Goal: Information Seeking & Learning: Stay updated

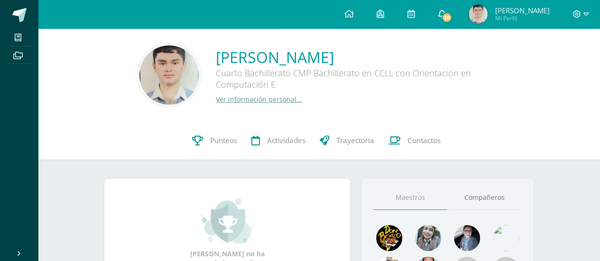
click at [452, 18] on span "28" at bounding box center [447, 17] width 10 height 10
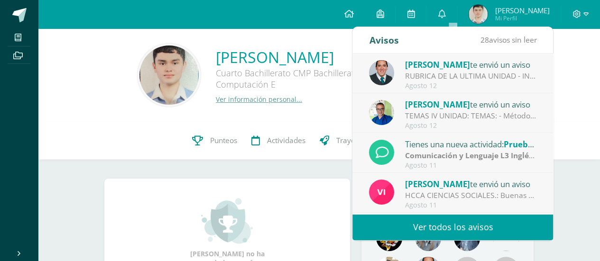
click at [471, 231] on link "Ver todos los avisos" at bounding box center [452, 227] width 201 height 26
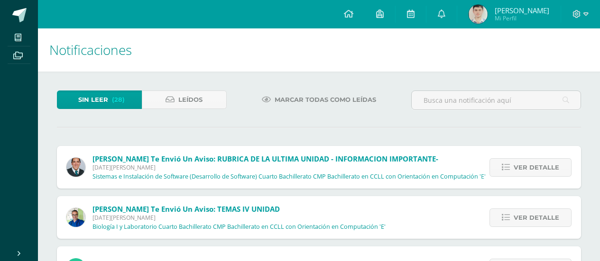
click at [533, 170] on span "Ver detalle" at bounding box center [537, 168] width 46 height 18
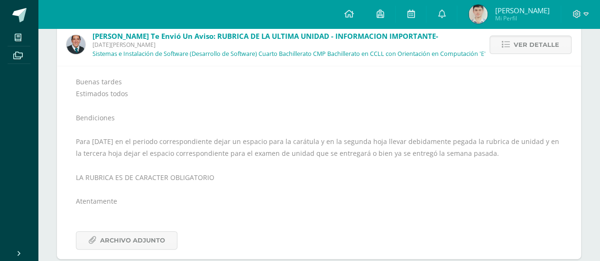
scroll to position [142, 0]
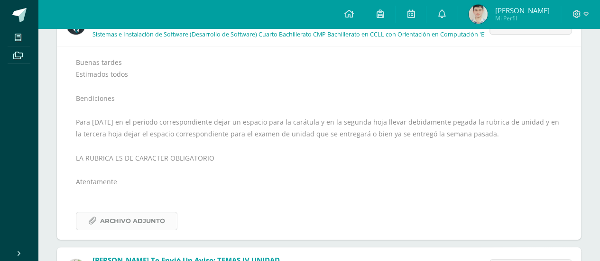
click at [143, 221] on span "Archivo Adjunto" at bounding box center [132, 221] width 65 height 18
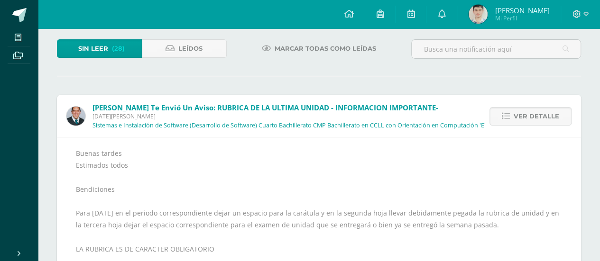
scroll to position [47, 0]
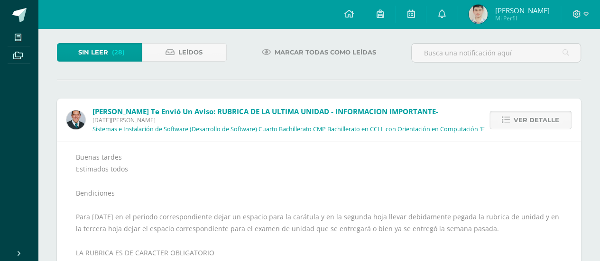
click at [492, 124] on link "Ver detalle" at bounding box center [530, 120] width 82 height 18
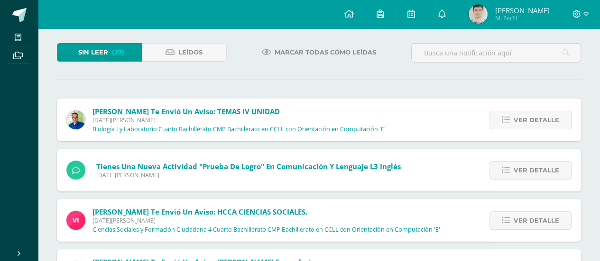
click at [493, 124] on link "Ver detalle" at bounding box center [530, 120] width 82 height 18
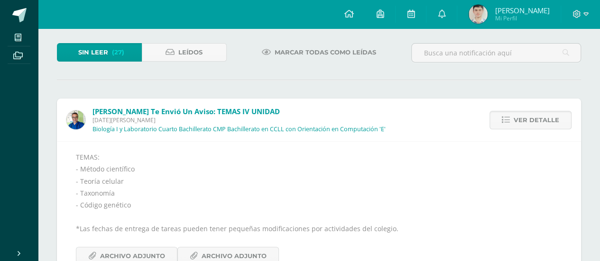
click at [493, 124] on link "Ver detalle" at bounding box center [530, 120] width 82 height 18
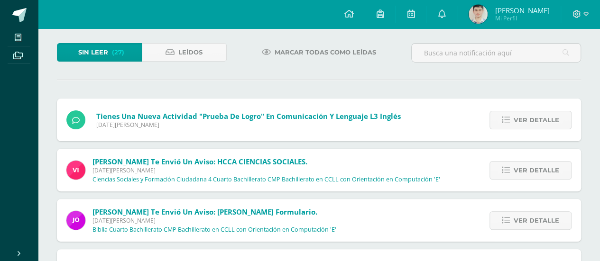
click at [493, 124] on link "Ver detalle" at bounding box center [530, 120] width 82 height 18
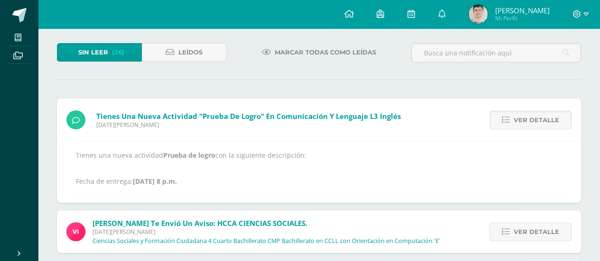
click at [493, 124] on link "Ver detalle" at bounding box center [530, 120] width 82 height 18
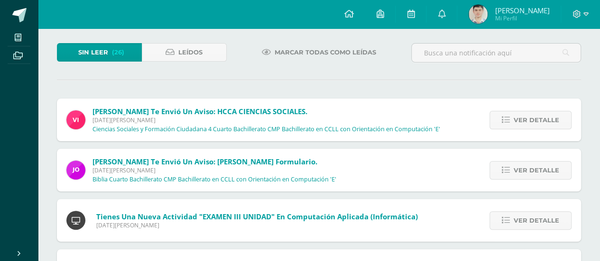
click at [493, 124] on link "Ver detalle" at bounding box center [530, 120] width 82 height 18
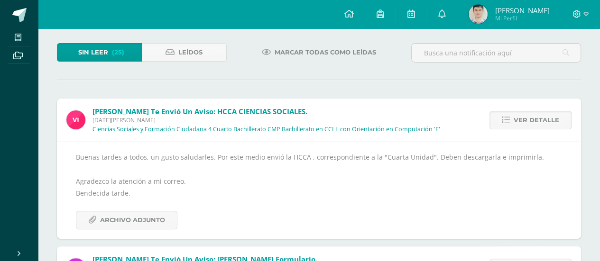
click at [493, 124] on link "Ver detalle" at bounding box center [530, 120] width 82 height 18
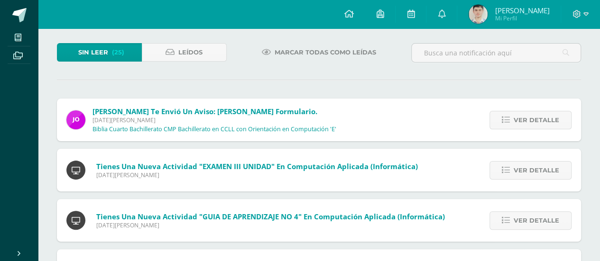
click at [493, 124] on link "Ver detalle" at bounding box center [530, 120] width 82 height 18
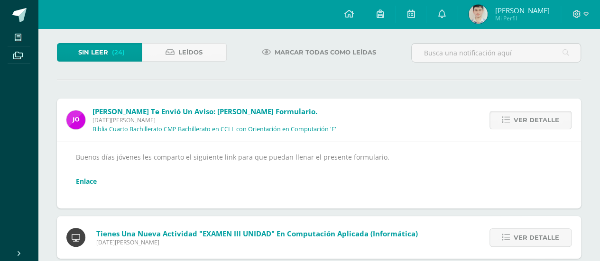
click at [493, 124] on link "Ver detalle" at bounding box center [530, 120] width 82 height 18
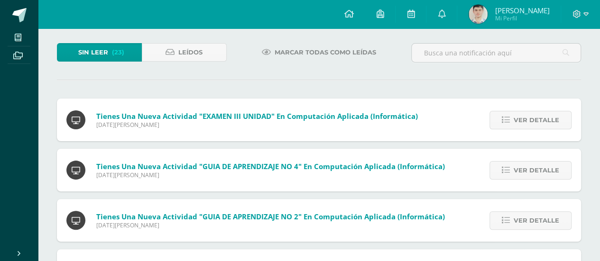
click at [493, 124] on link "Ver detalle" at bounding box center [530, 120] width 82 height 18
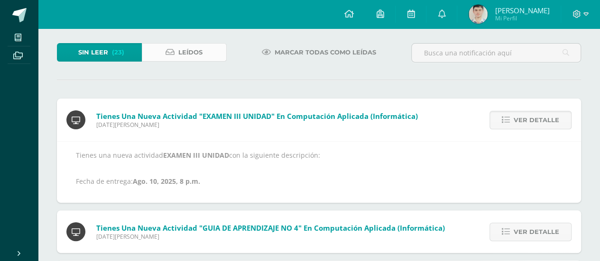
click at [163, 60] on link "Leídos" at bounding box center [184, 52] width 85 height 18
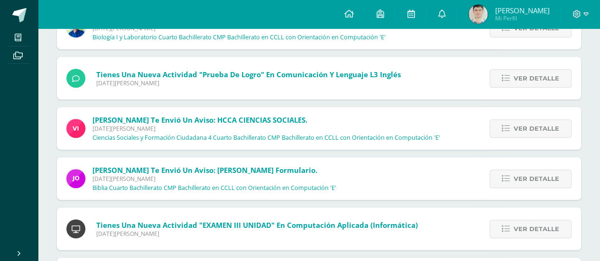
scroll to position [190, 0]
click at [504, 172] on link "Ver detalle" at bounding box center [530, 179] width 82 height 18
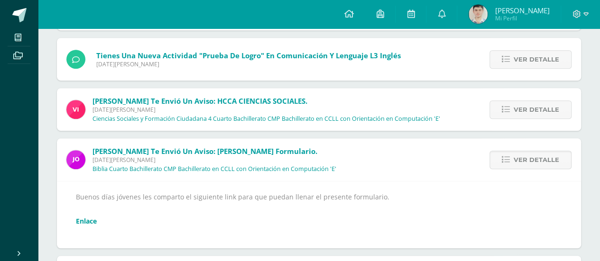
scroll to position [237, 0]
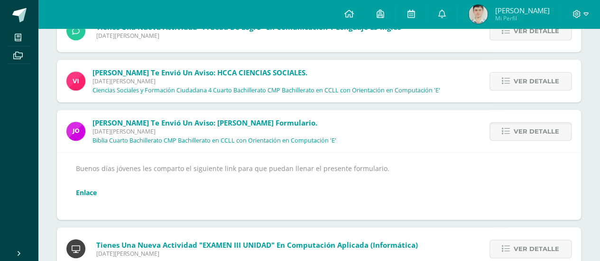
click at [89, 192] on link "Enlace" at bounding box center [86, 192] width 21 height 9
click at [518, 126] on span "Ver detalle" at bounding box center [537, 132] width 46 height 18
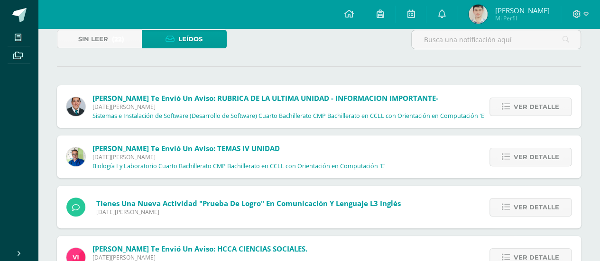
scroll to position [0, 0]
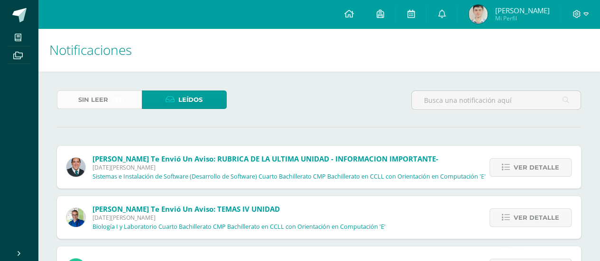
click at [132, 100] on link "Sin leer (22)" at bounding box center [99, 100] width 85 height 18
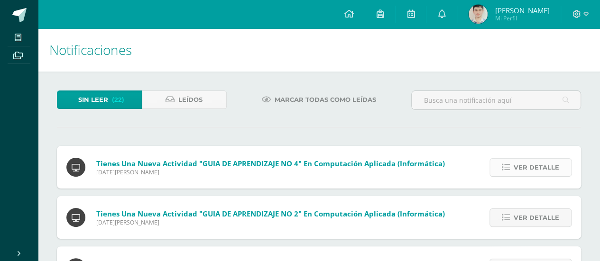
click at [532, 173] on span "Ver detalle" at bounding box center [537, 168] width 46 height 18
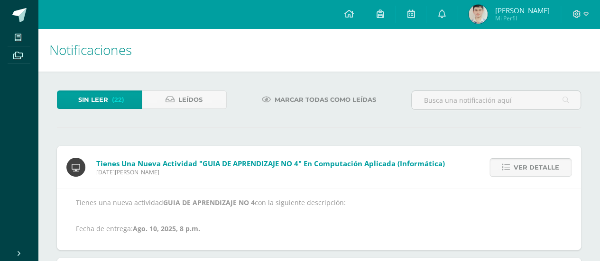
click at [532, 173] on span "Ver detalle" at bounding box center [537, 168] width 46 height 18
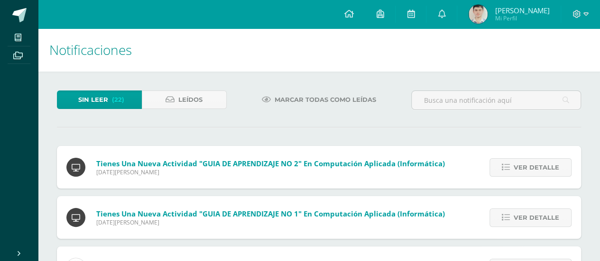
click at [532, 173] on span "Ver detalle" at bounding box center [537, 168] width 46 height 18
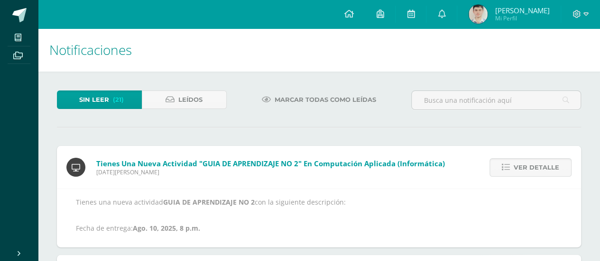
click at [532, 173] on span "Ver detalle" at bounding box center [537, 168] width 46 height 18
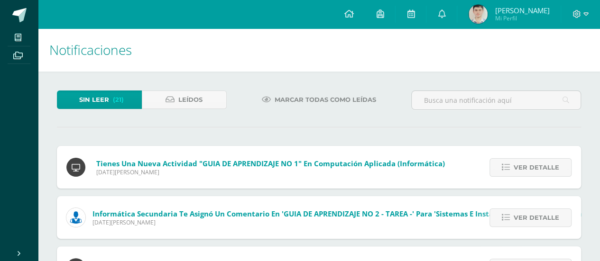
click at [532, 173] on span "Ver detalle" at bounding box center [537, 168] width 46 height 18
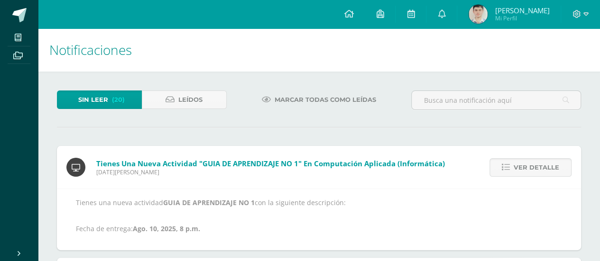
click at [532, 173] on span "Ver detalle" at bounding box center [537, 168] width 46 height 18
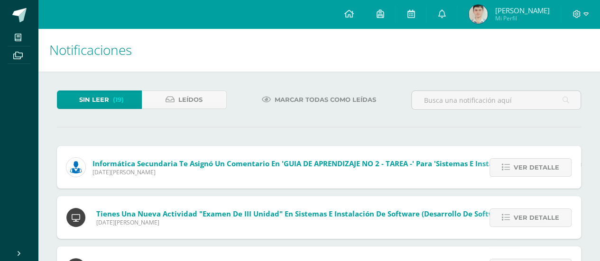
click at [532, 173] on span "Ver detalle" at bounding box center [537, 168] width 46 height 18
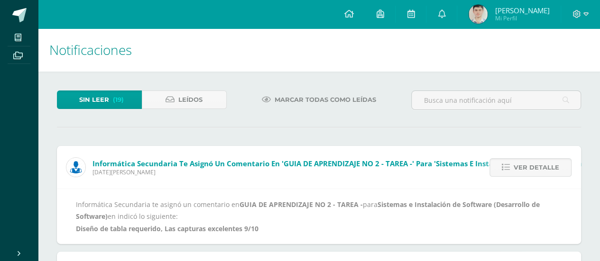
click at [532, 173] on span "Ver detalle" at bounding box center [537, 168] width 46 height 18
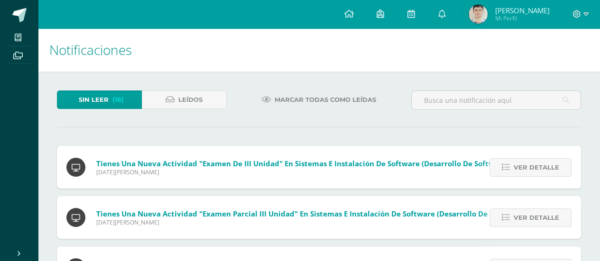
scroll to position [95, 0]
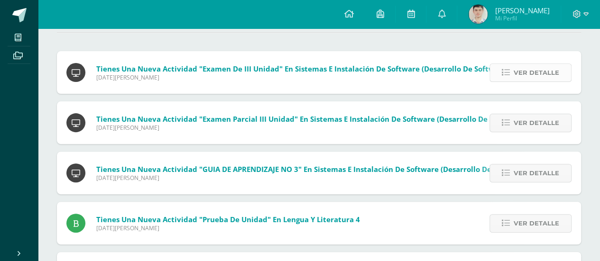
click at [535, 69] on span "Ver detalle" at bounding box center [537, 73] width 46 height 18
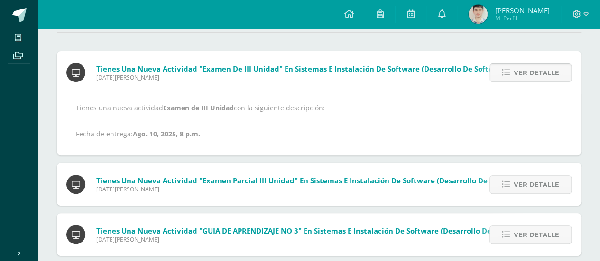
click at [535, 69] on span "Ver detalle" at bounding box center [537, 73] width 46 height 18
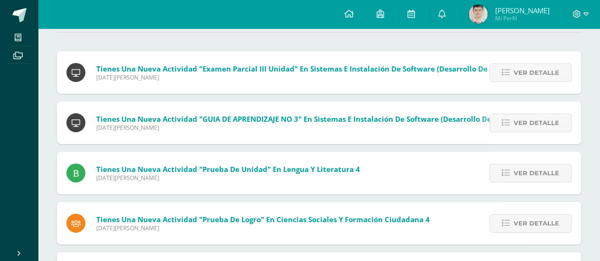
click at [535, 69] on span "Ver detalle" at bounding box center [537, 73] width 46 height 18
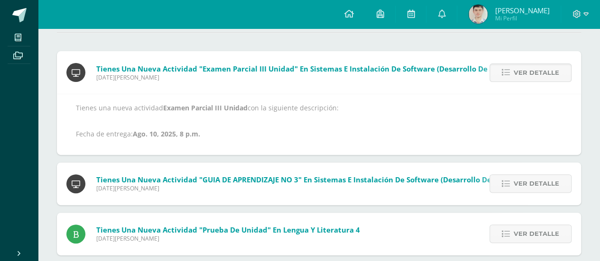
click at [535, 69] on span "Ver detalle" at bounding box center [537, 73] width 46 height 18
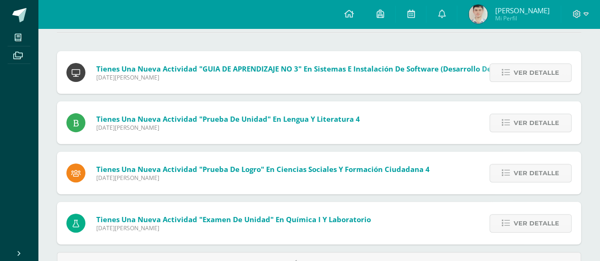
click at [535, 69] on span "Ver detalle" at bounding box center [537, 73] width 46 height 18
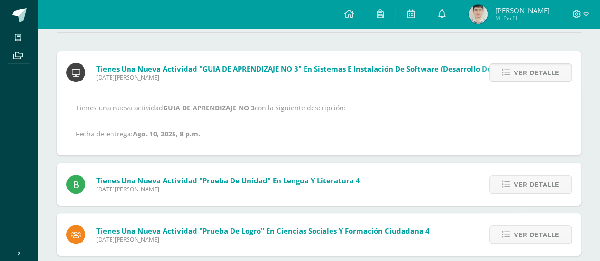
click at [535, 69] on span "Ver detalle" at bounding box center [537, 73] width 46 height 18
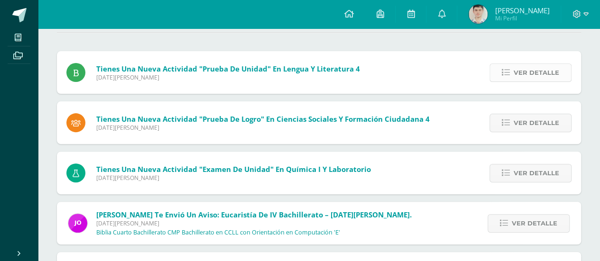
click at [537, 88] on div "Ver detalle" at bounding box center [528, 72] width 106 height 43
click at [529, 75] on span "Ver detalle" at bounding box center [537, 73] width 46 height 18
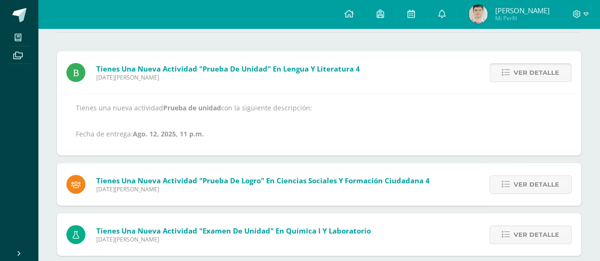
click at [529, 75] on span "Ver detalle" at bounding box center [537, 73] width 46 height 18
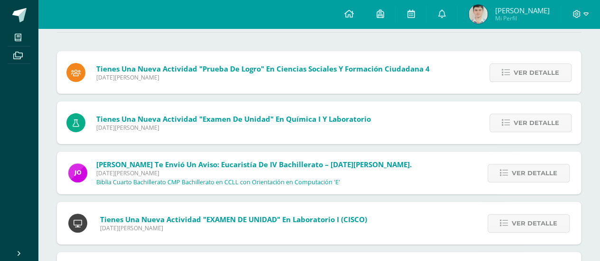
click at [529, 75] on span "Ver detalle" at bounding box center [537, 73] width 46 height 18
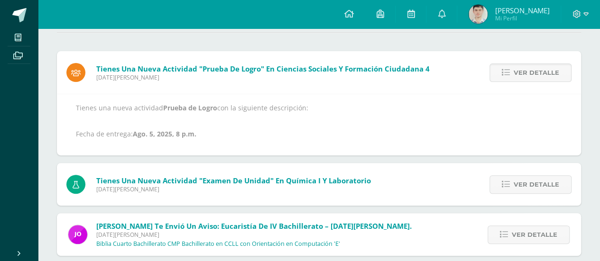
click at [529, 75] on span "Ver detalle" at bounding box center [537, 73] width 46 height 18
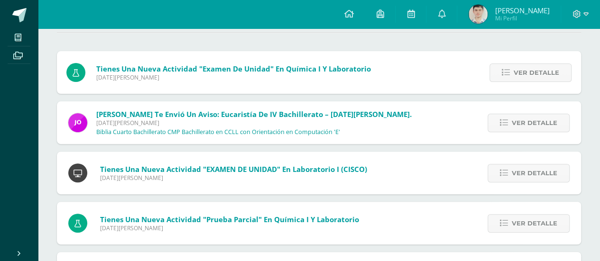
click at [529, 75] on span "Ver detalle" at bounding box center [537, 73] width 46 height 18
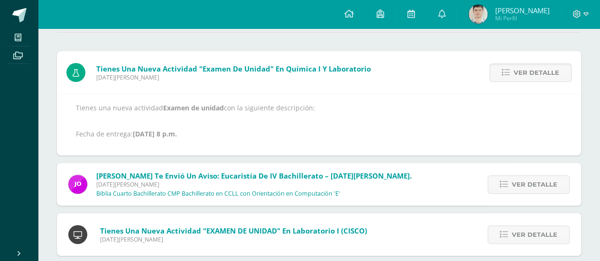
click at [529, 75] on span "Ver detalle" at bounding box center [537, 73] width 46 height 18
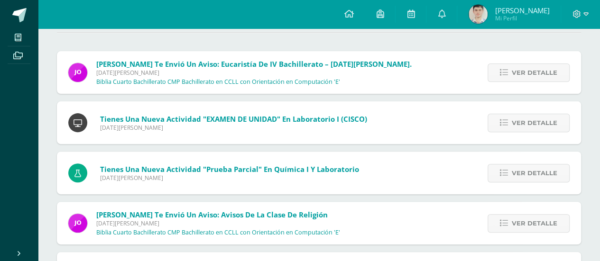
click at [529, 75] on span "Ver detalle" at bounding box center [535, 73] width 46 height 18
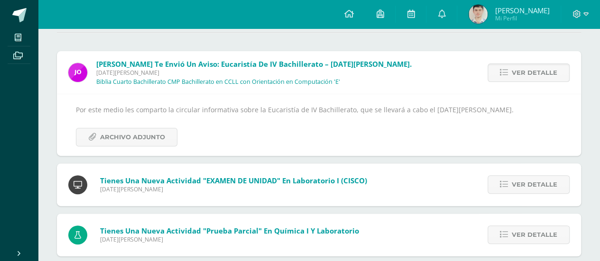
click at [529, 75] on span "Ver detalle" at bounding box center [535, 73] width 46 height 18
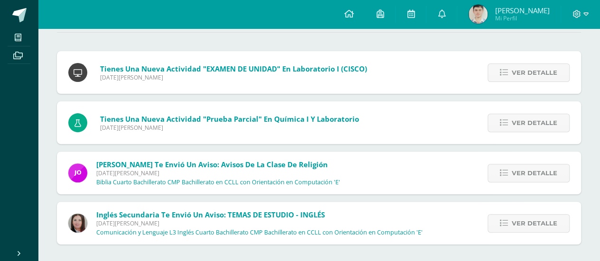
click at [529, 75] on span "Ver detalle" at bounding box center [535, 73] width 46 height 18
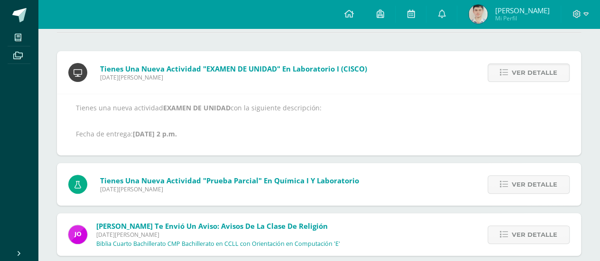
click at [529, 75] on span "Ver detalle" at bounding box center [535, 73] width 46 height 18
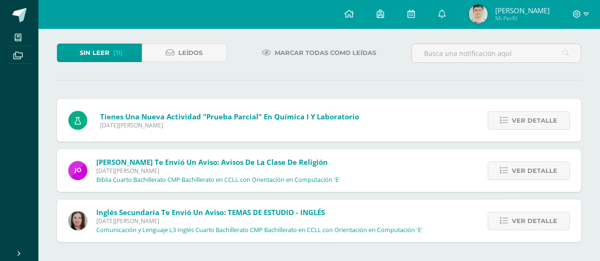
scroll to position [46, 0]
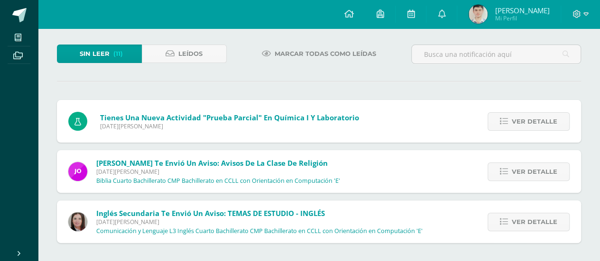
click at [529, 75] on div "Sin leer (11) Leídos Marcar todas como leídas Tienes una nueva actividad "EXAME…" at bounding box center [319, 144] width 562 height 237
click at [532, 121] on span "Ver detalle" at bounding box center [535, 122] width 46 height 18
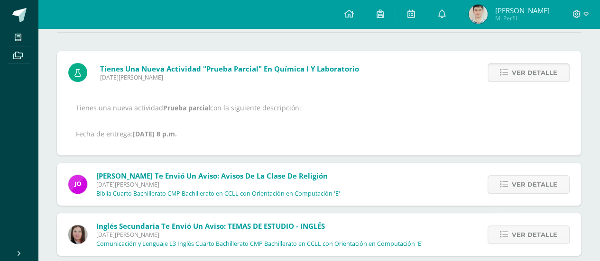
click at [525, 74] on span "Ver detalle" at bounding box center [535, 73] width 46 height 18
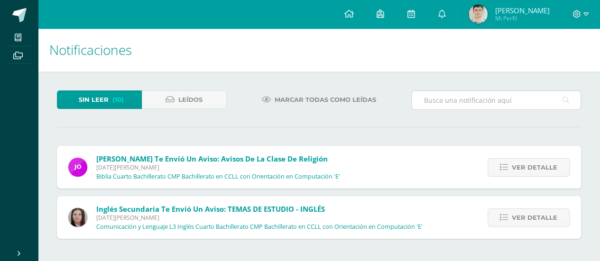
scroll to position [0, 0]
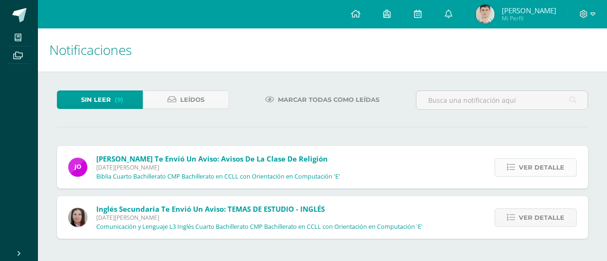
click at [542, 167] on span "Ver detalle" at bounding box center [542, 168] width 46 height 18
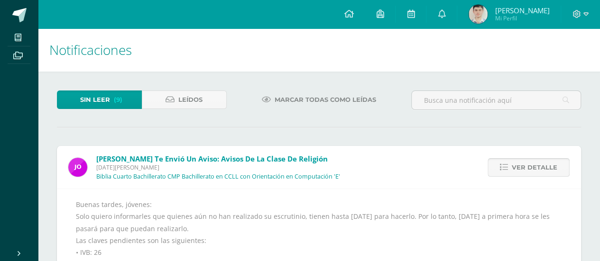
click at [542, 167] on span "Ver detalle" at bounding box center [535, 168] width 46 height 18
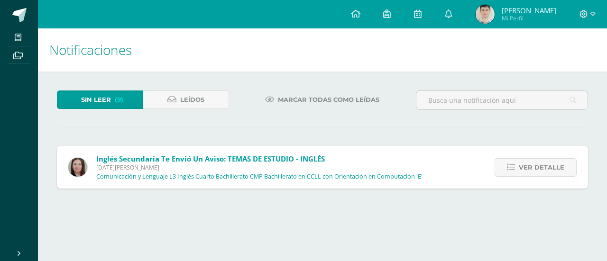
click at [542, 167] on span "Ver detalle" at bounding box center [542, 168] width 46 height 18
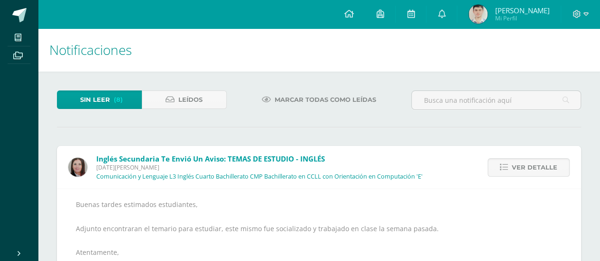
click at [542, 167] on span "Ver detalle" at bounding box center [535, 168] width 46 height 18
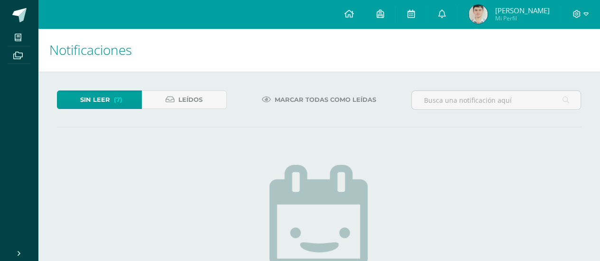
click at [120, 95] on span "(7)" at bounding box center [118, 100] width 9 height 18
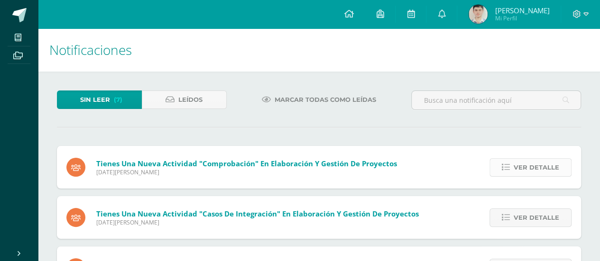
click at [525, 165] on span "Ver detalle" at bounding box center [537, 168] width 46 height 18
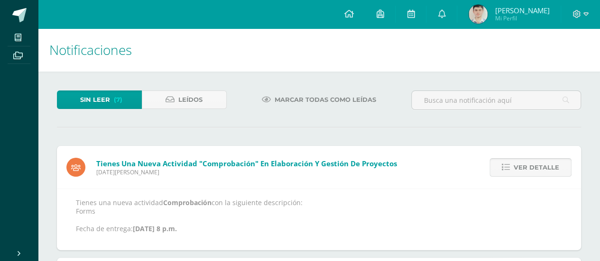
click at [525, 165] on span "Ver detalle" at bounding box center [537, 168] width 46 height 18
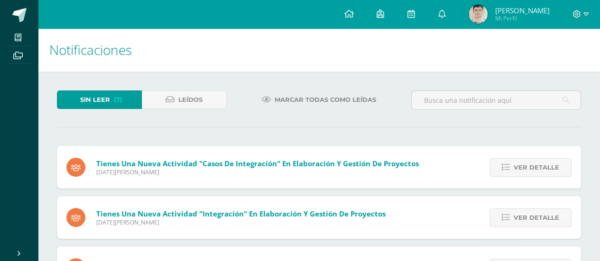
click at [525, 165] on span "Ver detalle" at bounding box center [537, 168] width 46 height 18
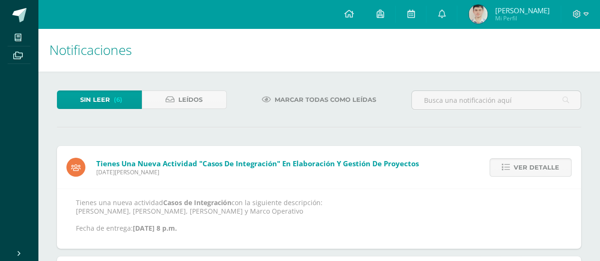
click at [525, 165] on span "Ver detalle" at bounding box center [537, 168] width 46 height 18
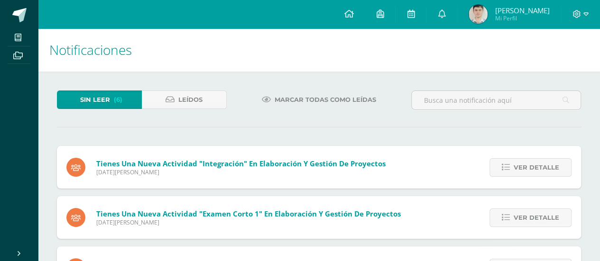
click at [525, 165] on span "Ver detalle" at bounding box center [537, 168] width 46 height 18
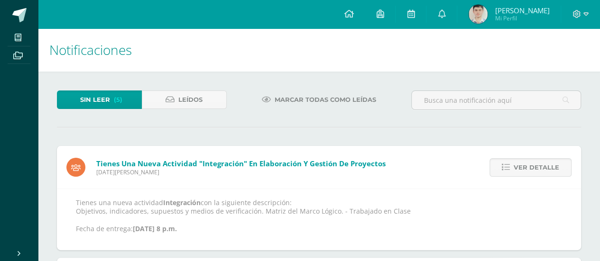
click at [525, 165] on span "Ver detalle" at bounding box center [537, 168] width 46 height 18
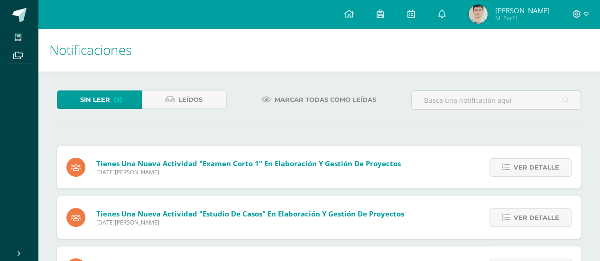
click at [525, 165] on span "Ver detalle" at bounding box center [537, 168] width 46 height 18
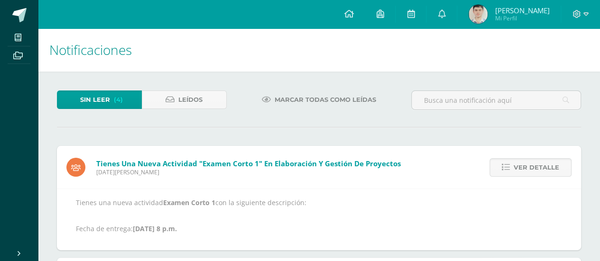
click at [525, 165] on span "Ver detalle" at bounding box center [537, 168] width 46 height 18
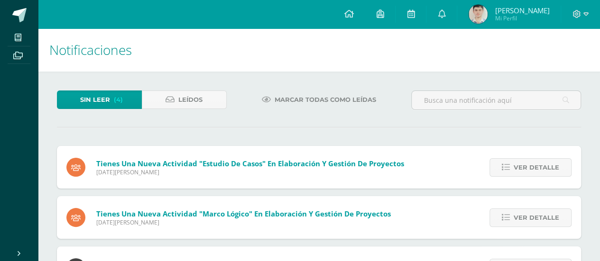
click at [525, 165] on span "Ver detalle" at bounding box center [537, 168] width 46 height 18
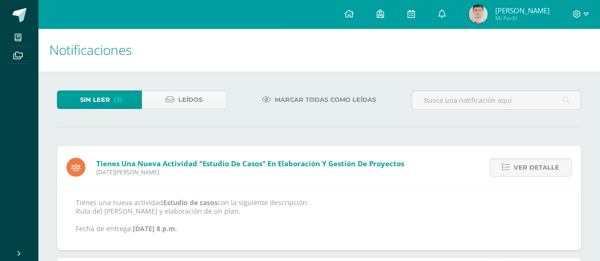
click at [525, 165] on span "Ver detalle" at bounding box center [537, 168] width 46 height 18
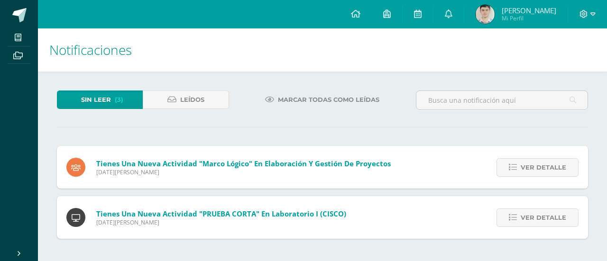
click at [525, 165] on span "Ver detalle" at bounding box center [544, 168] width 46 height 18
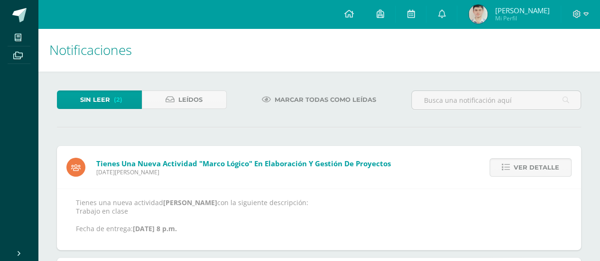
click at [525, 165] on span "Ver detalle" at bounding box center [537, 168] width 46 height 18
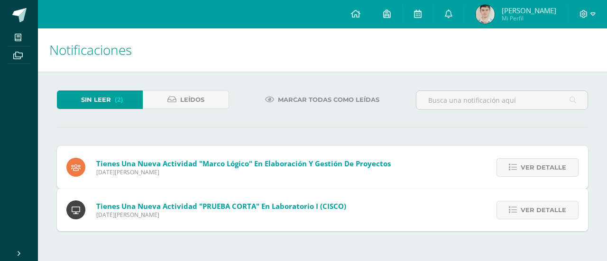
click at [525, 202] on span "Ver detalle" at bounding box center [544, 211] width 46 height 18
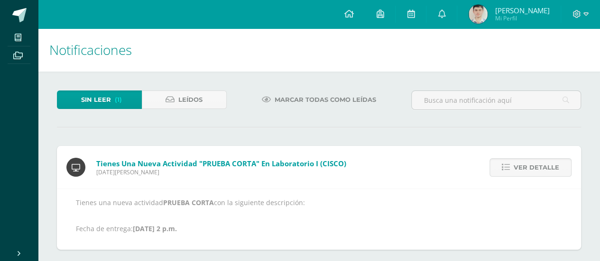
click at [525, 165] on span "Ver detalle" at bounding box center [537, 168] width 46 height 18
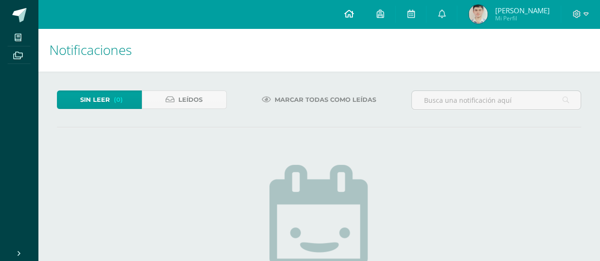
click at [365, 12] on link at bounding box center [348, 14] width 32 height 28
